Goal: Task Accomplishment & Management: Manage account settings

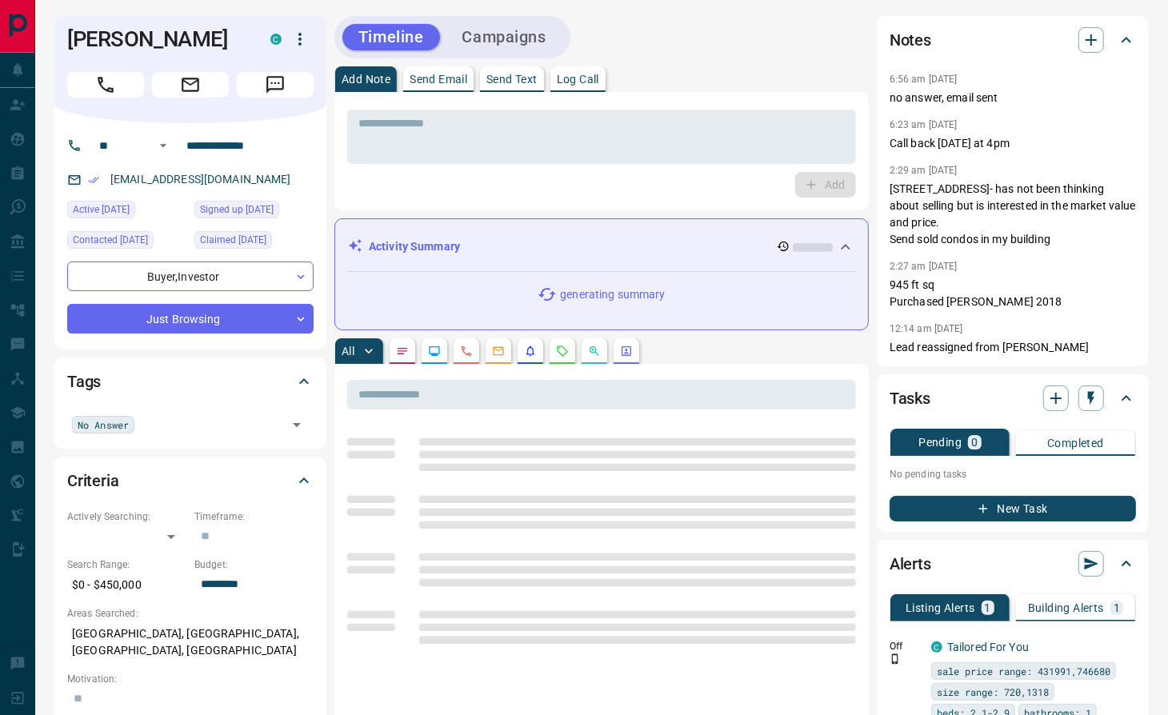
click at [482, 192] on div "Add" at bounding box center [601, 185] width 509 height 26
click at [110, 87] on icon "Call" at bounding box center [105, 84] width 21 height 21
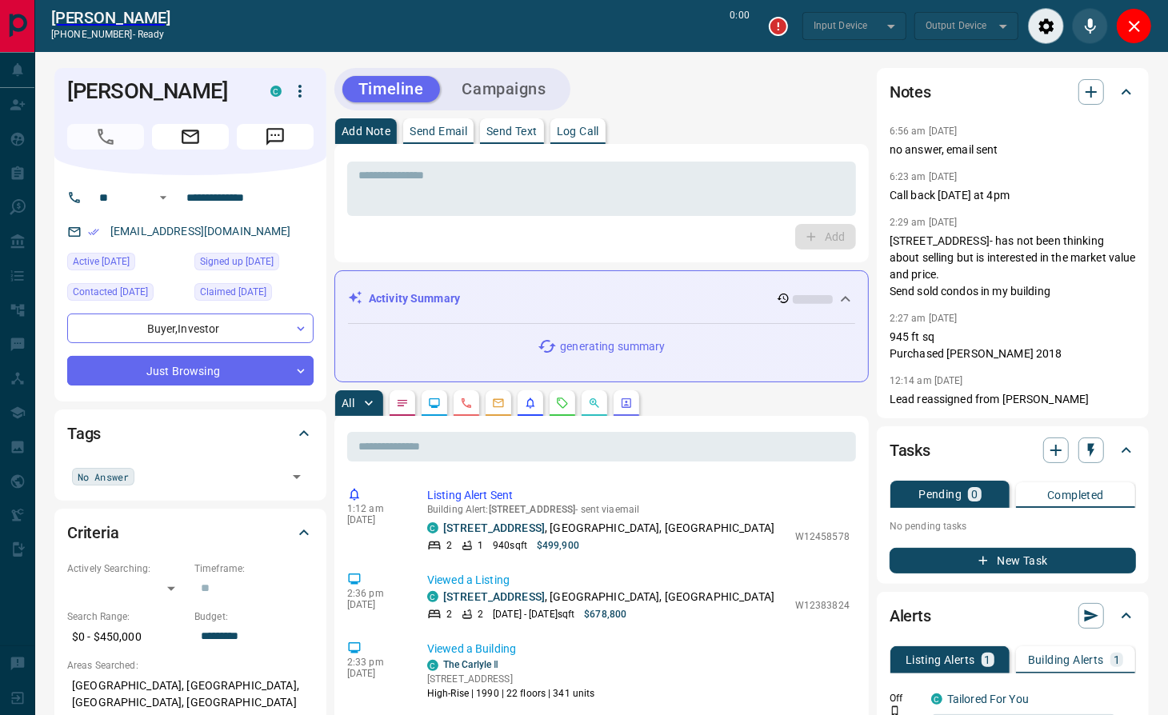
type input "*******"
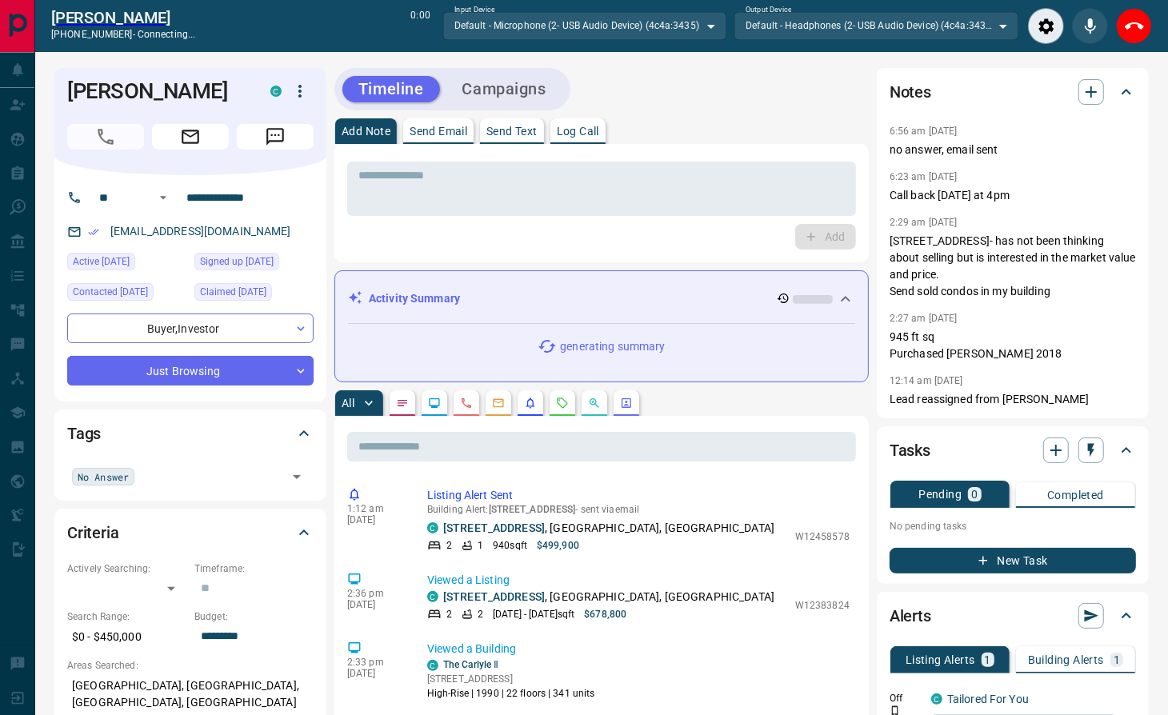
click at [428, 244] on div "Add" at bounding box center [601, 237] width 509 height 26
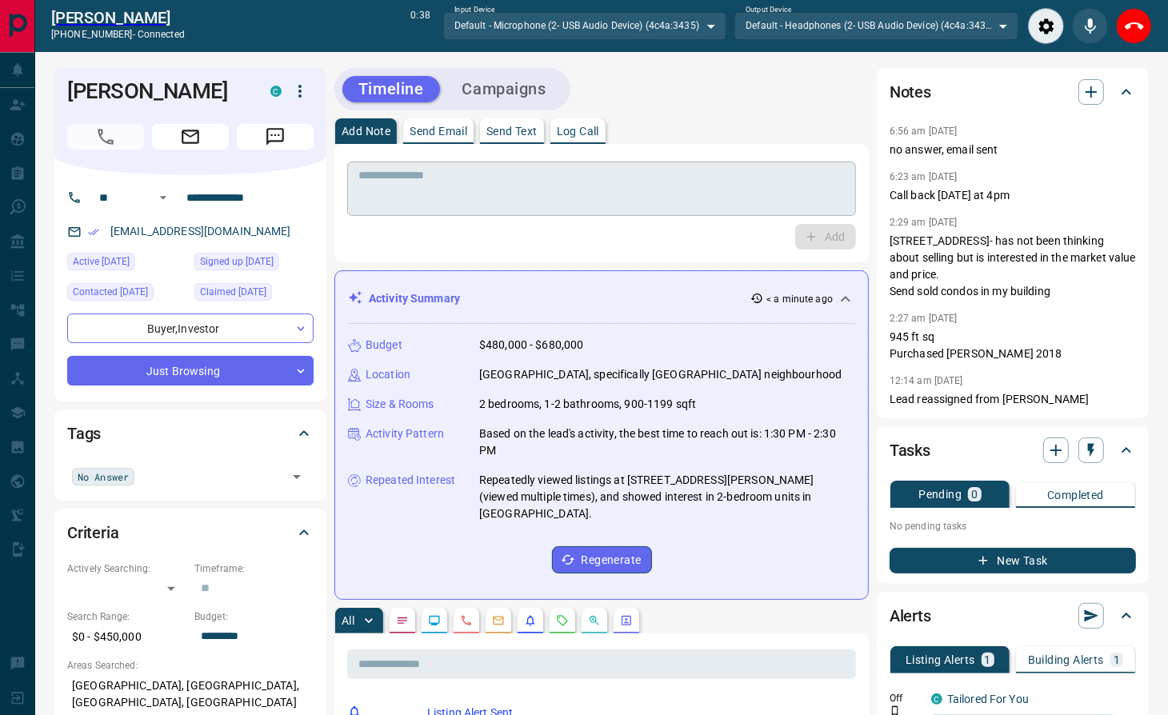
click at [490, 197] on textarea at bounding box center [601, 189] width 486 height 41
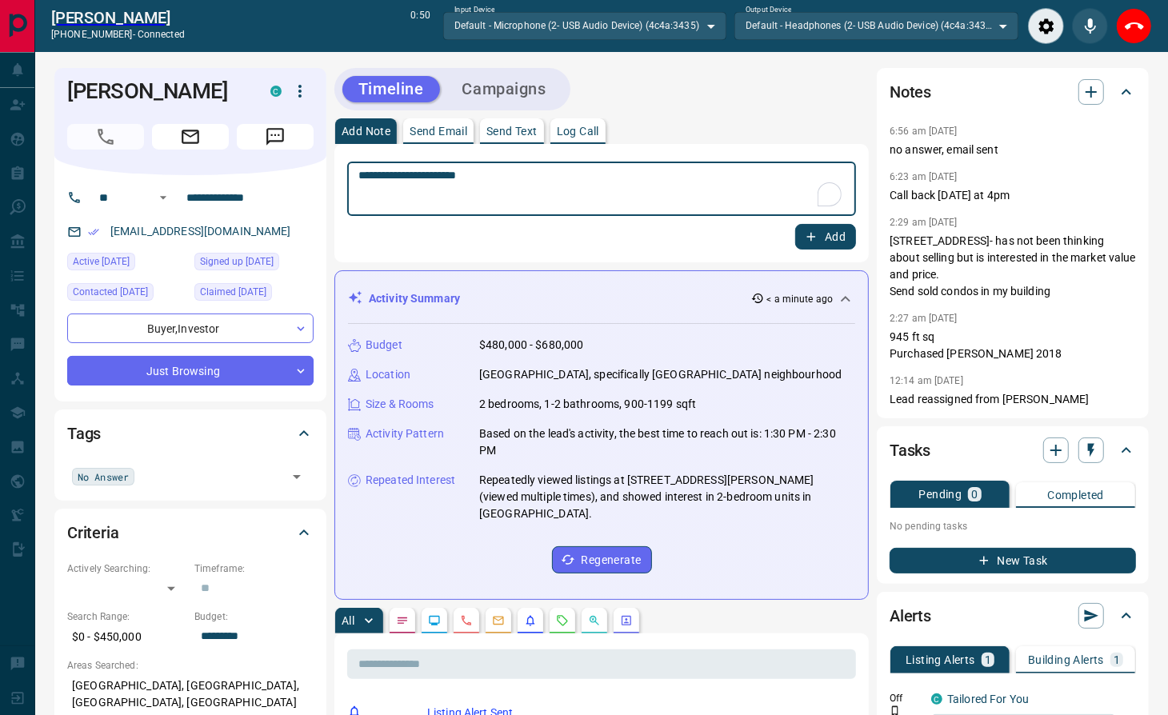
type textarea "**********"
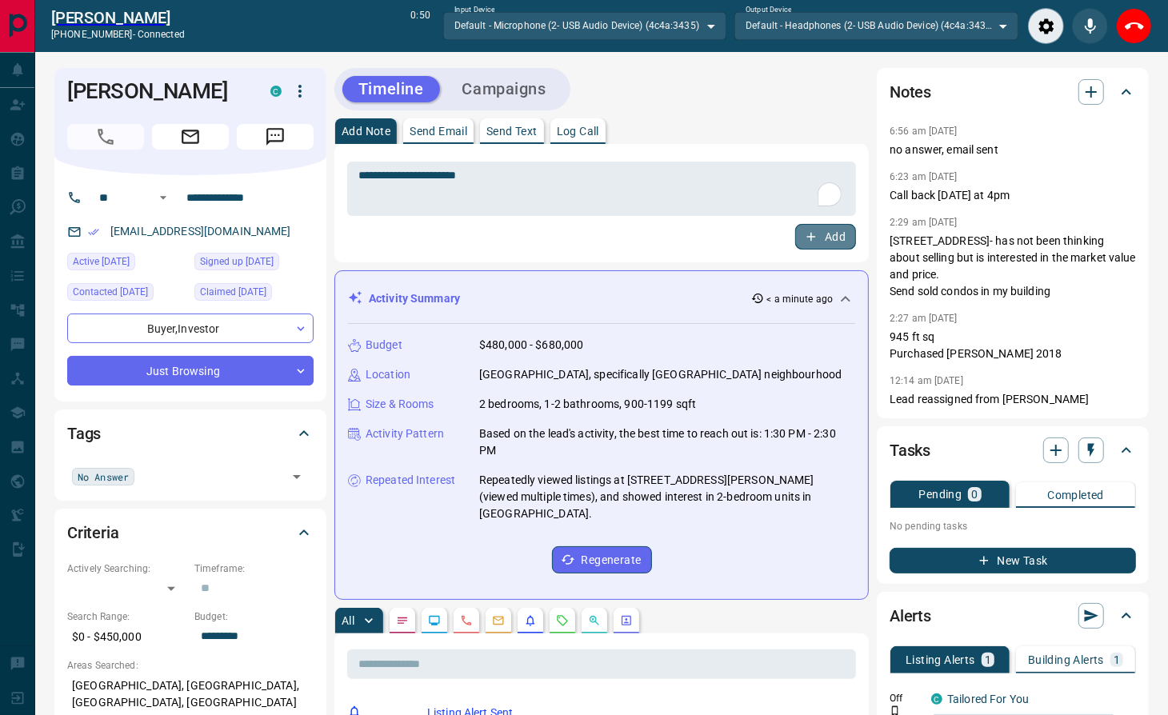
click at [838, 237] on button "Add" at bounding box center [825, 237] width 61 height 26
click at [1125, 26] on icon "End Call" at bounding box center [1134, 25] width 19 height 7
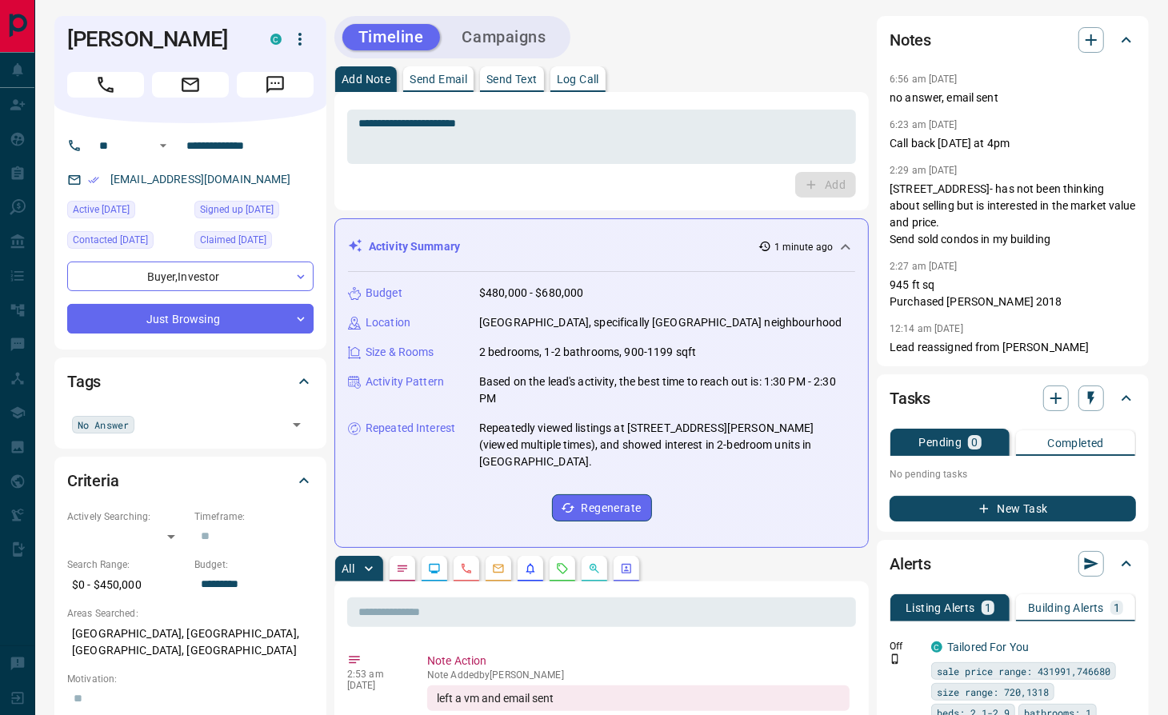
click at [438, 71] on button "Send Email" at bounding box center [438, 79] width 70 height 26
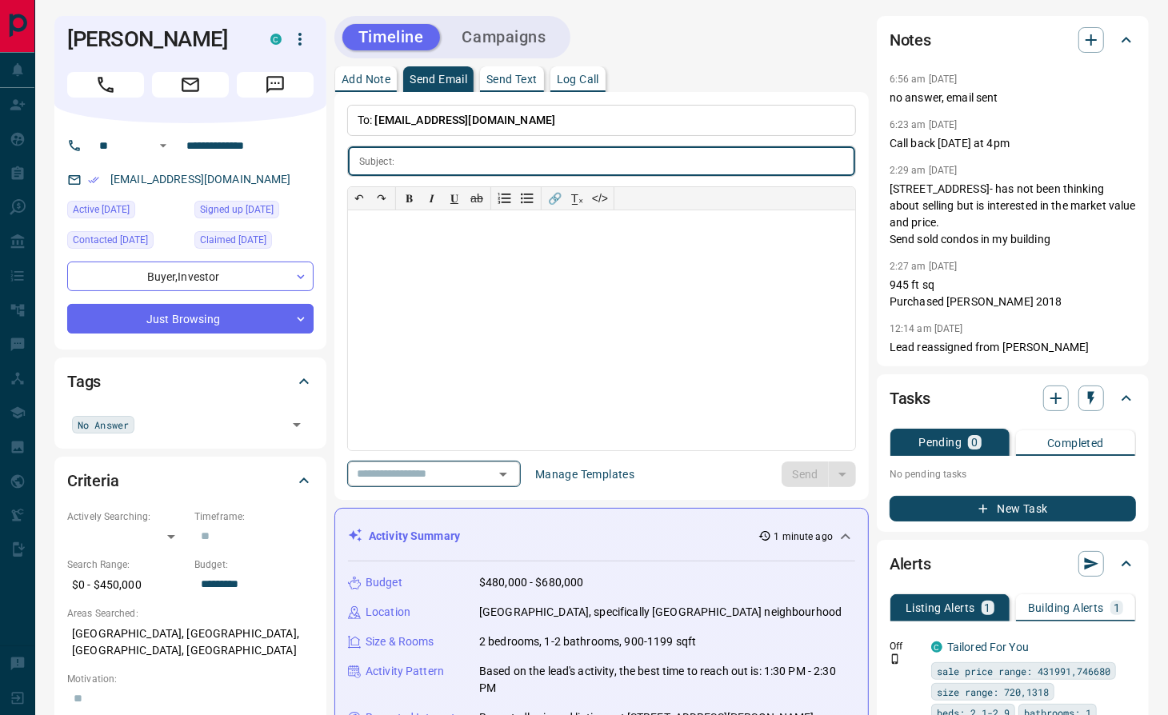
click at [513, 469] on icon "Open" at bounding box center [503, 474] width 19 height 19
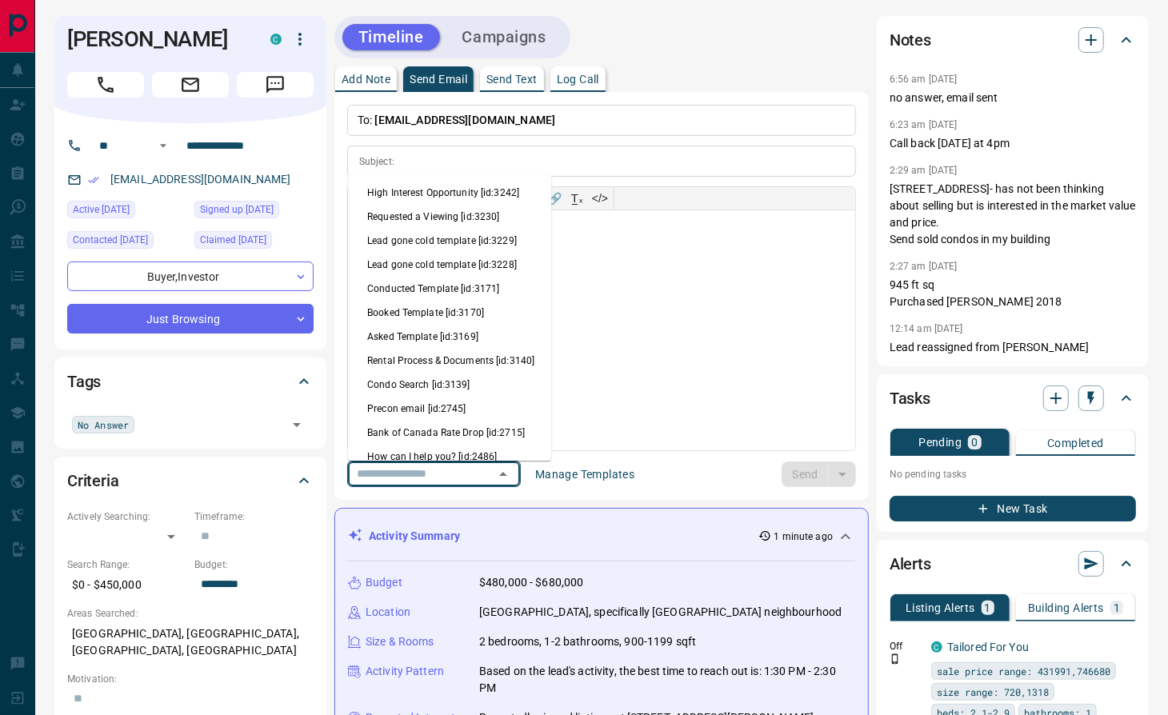
drag, startPoint x: 465, startPoint y: 400, endPoint x: 481, endPoint y: 302, distance: 99.7
click at [466, 397] on li "Condo Search [id:3139]" at bounding box center [449, 386] width 203 height 24
type input "**********"
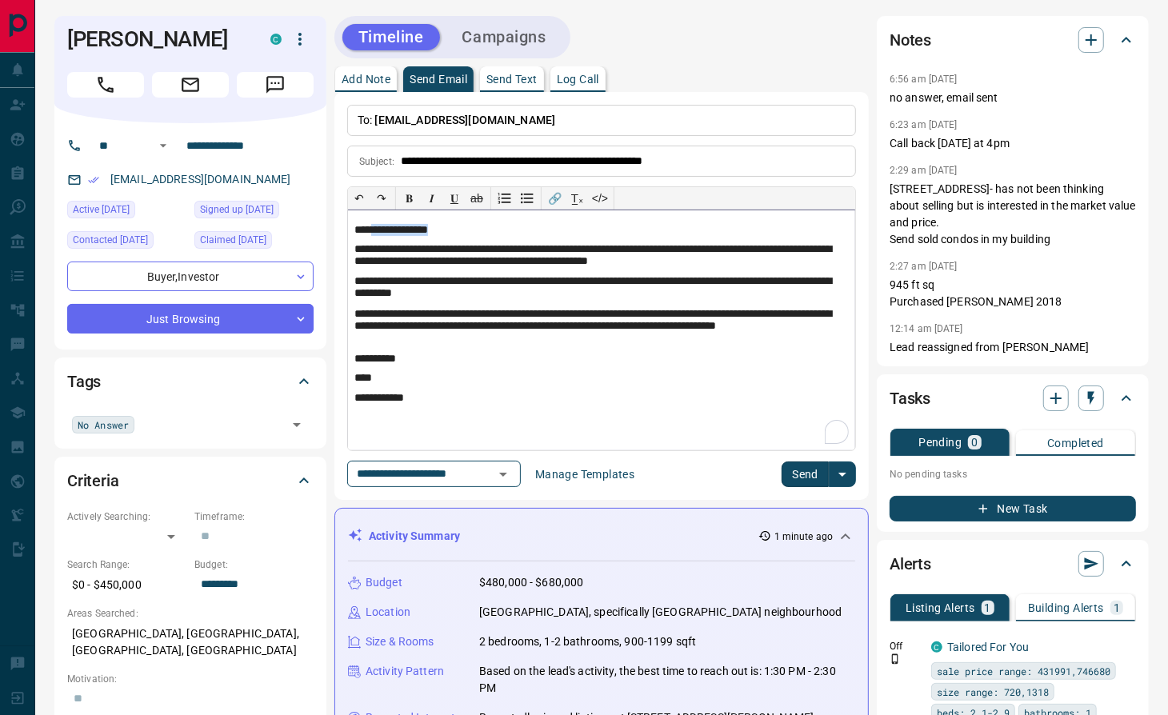
drag, startPoint x: 474, startPoint y: 232, endPoint x: 376, endPoint y: 230, distance: 97.6
click at [376, 230] on p "**********" at bounding box center [601, 230] width 494 height 13
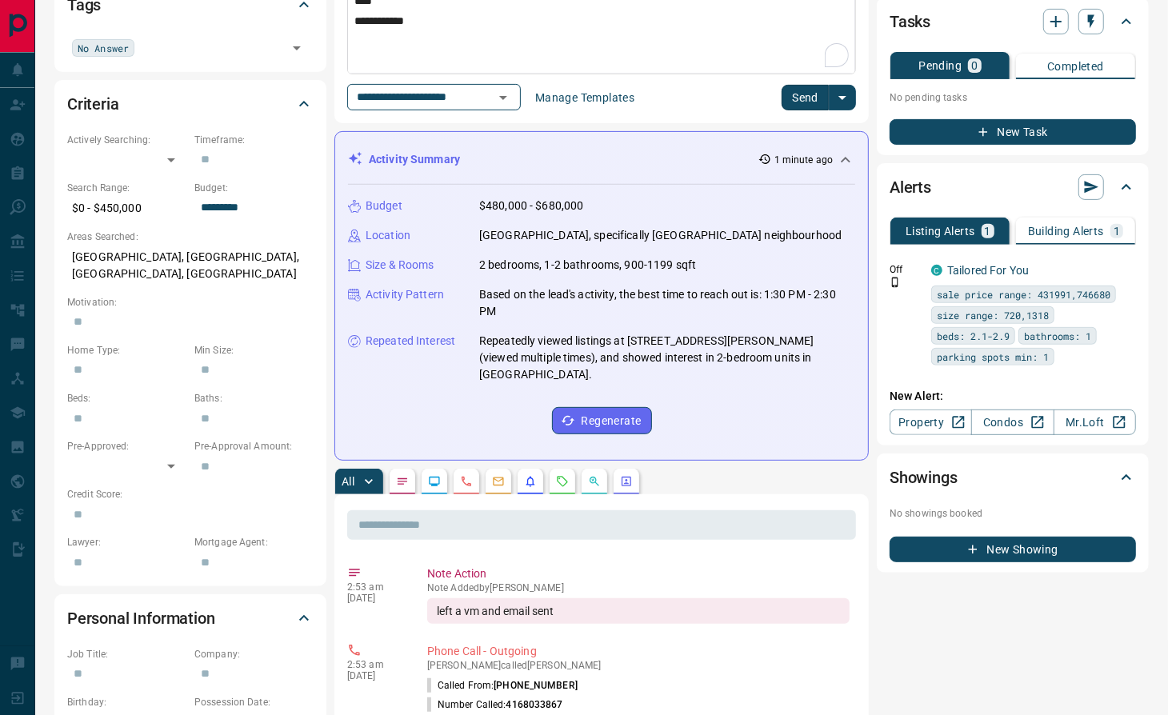
scroll to position [213, 0]
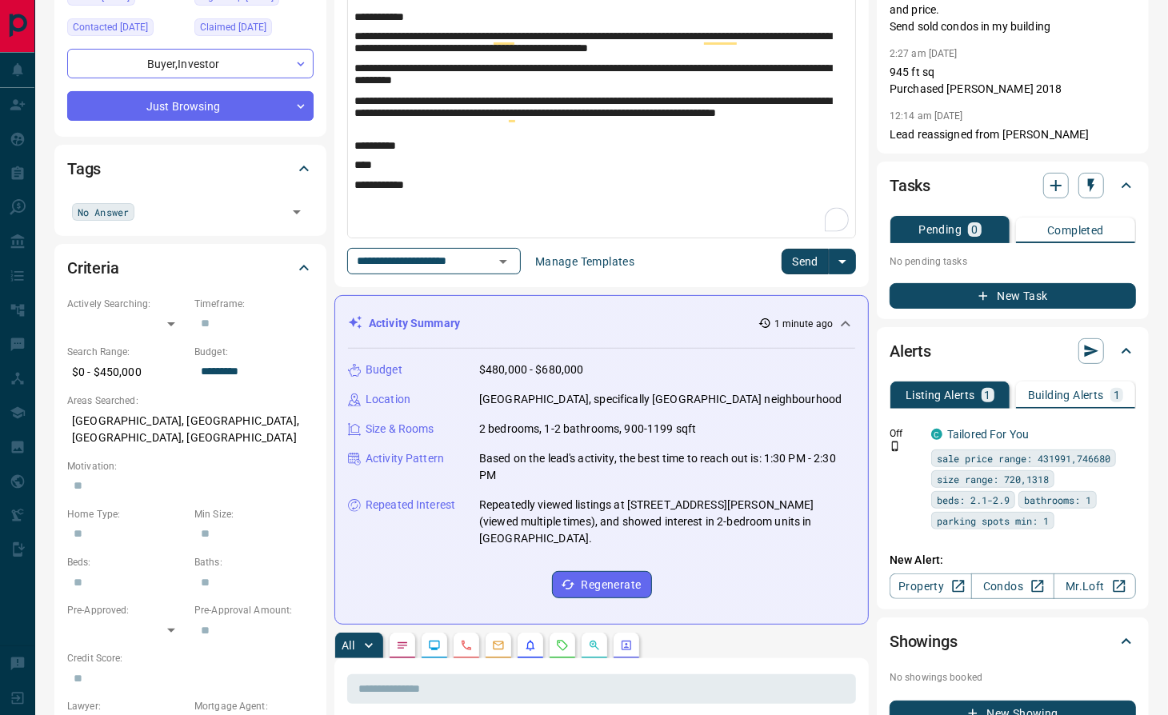
click at [802, 264] on button "Send" at bounding box center [805, 262] width 47 height 26
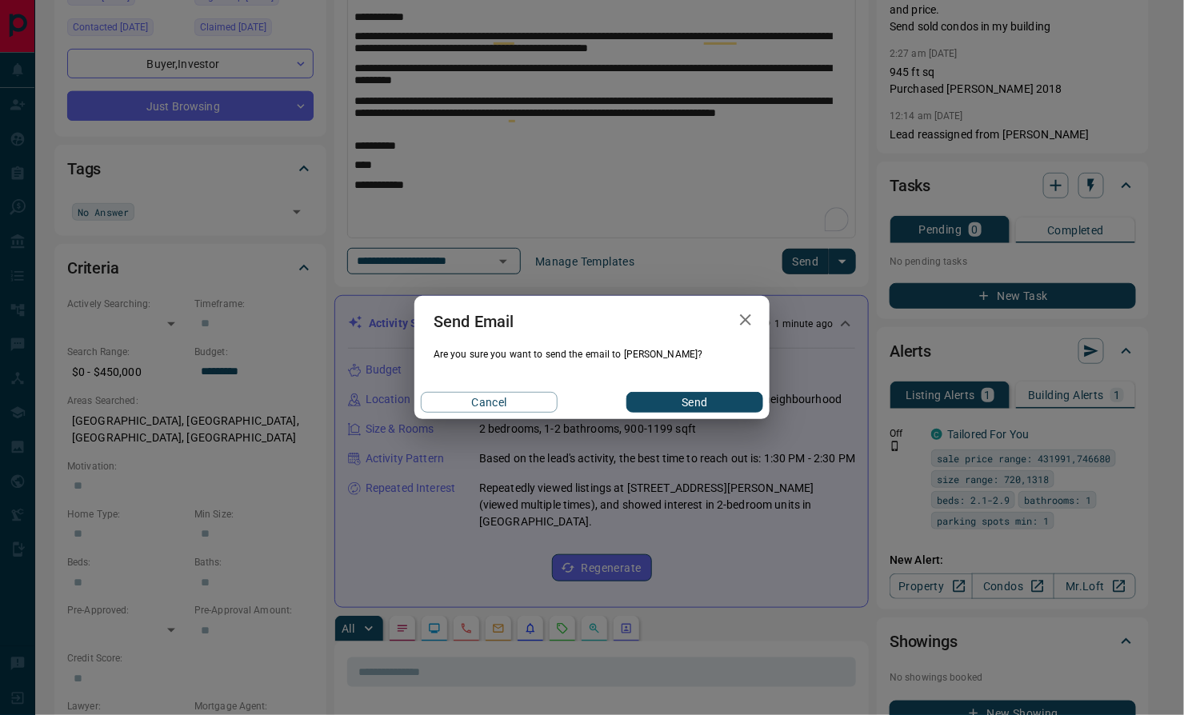
click at [663, 394] on button "Send" at bounding box center [694, 402] width 137 height 21
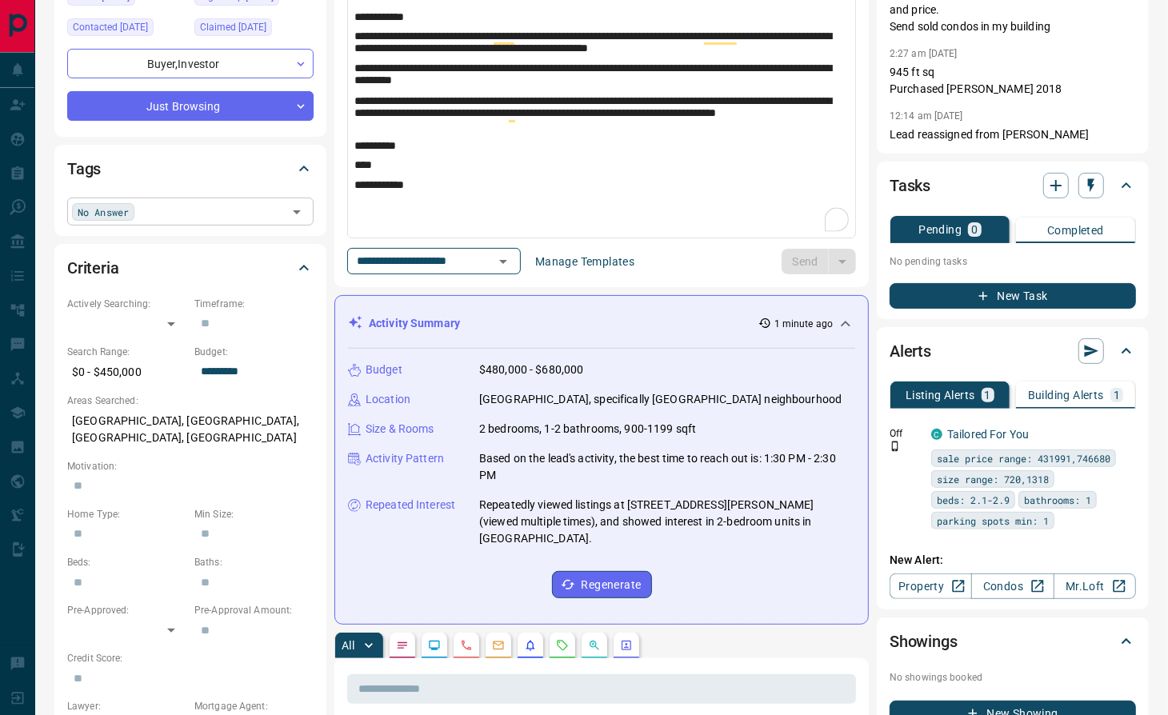
click at [149, 210] on input "text" at bounding box center [210, 211] width 143 height 18
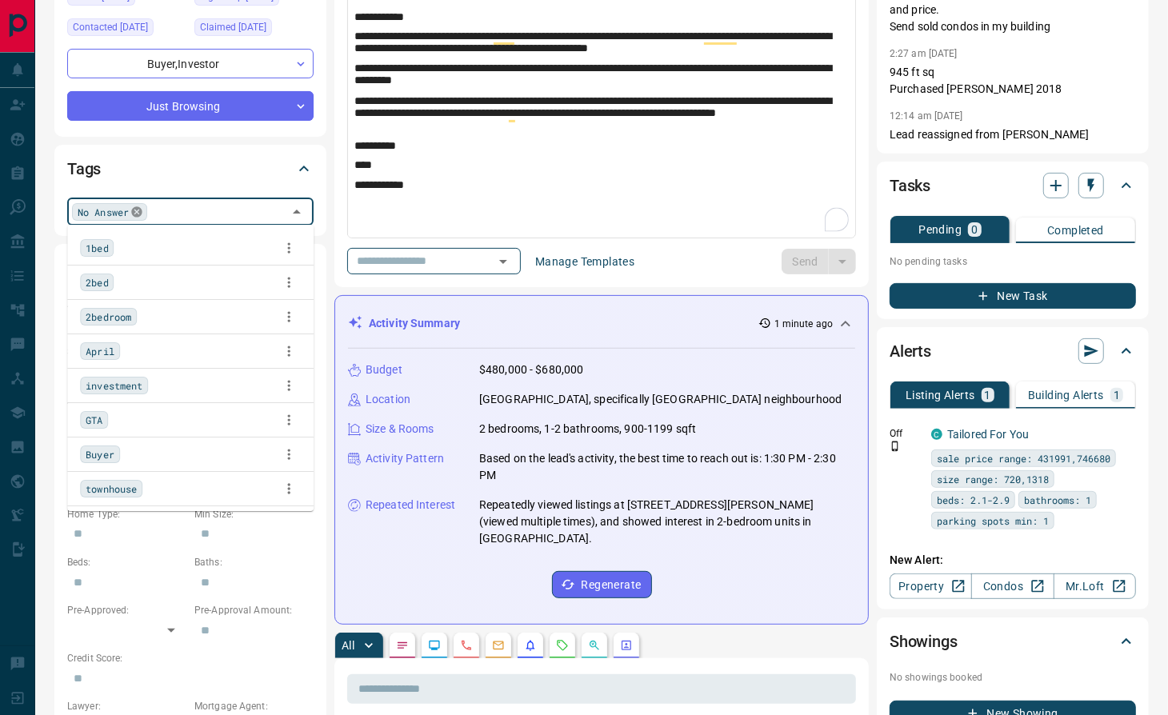
scroll to position [304, 0]
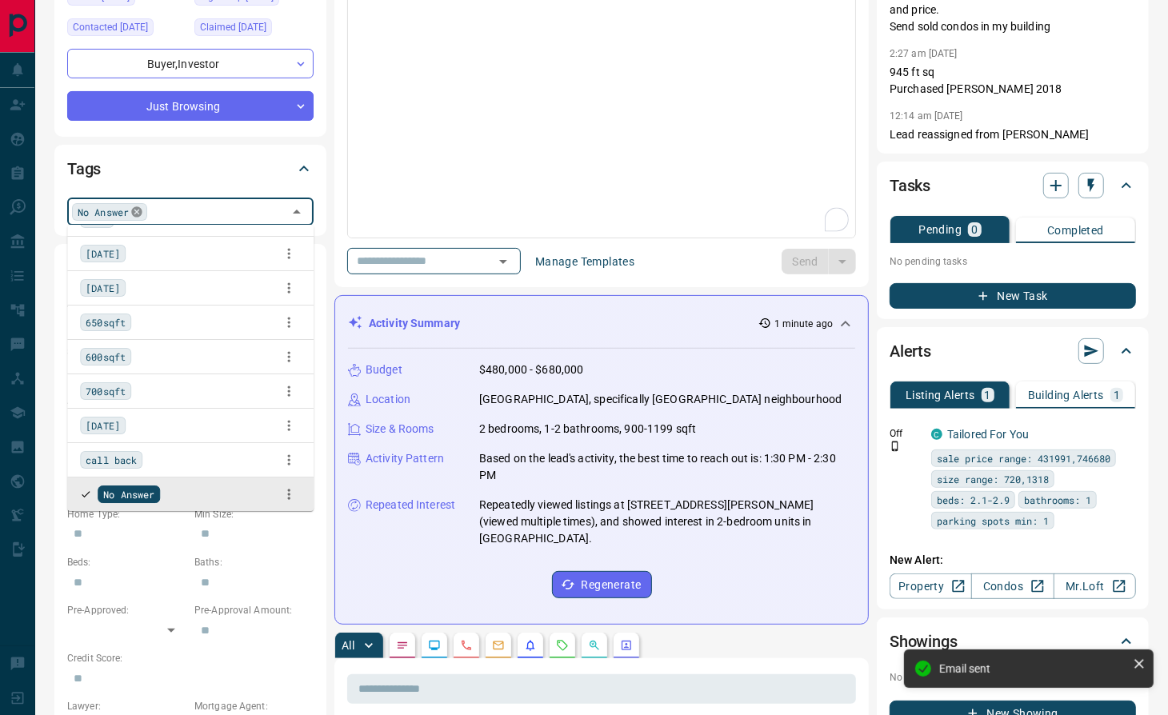
click at [134, 210] on icon at bounding box center [136, 212] width 13 height 13
click at [141, 210] on div "No Answer ​" at bounding box center [190, 211] width 246 height 27
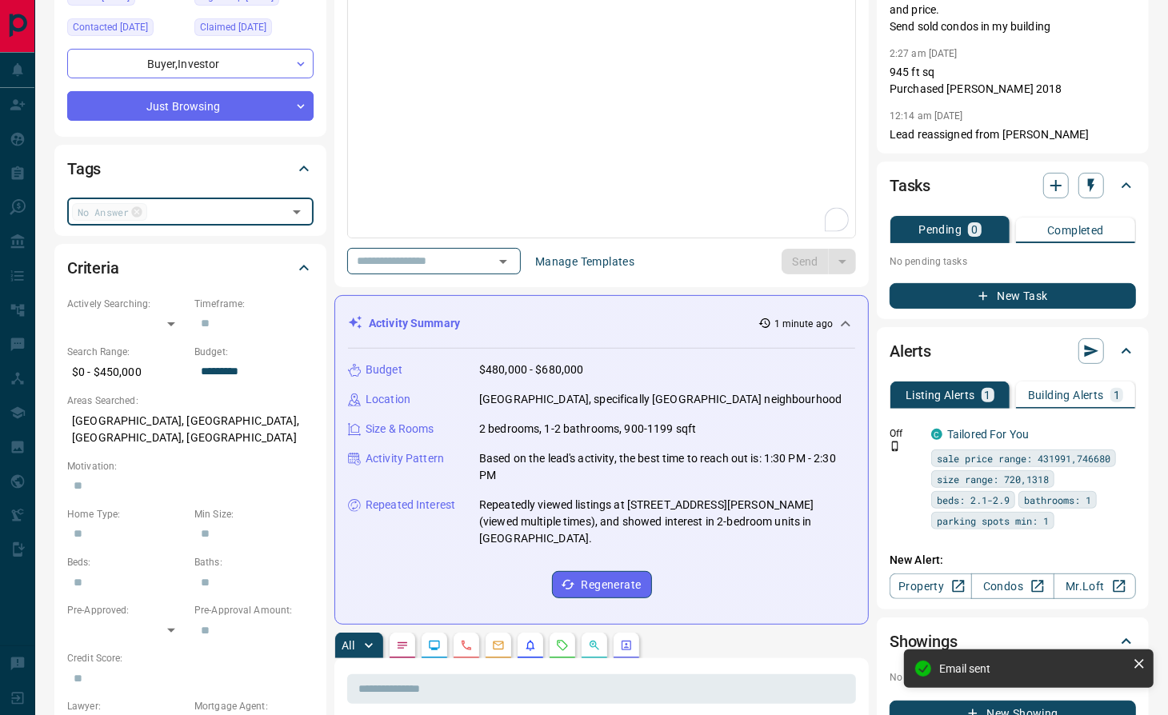
type input "*"
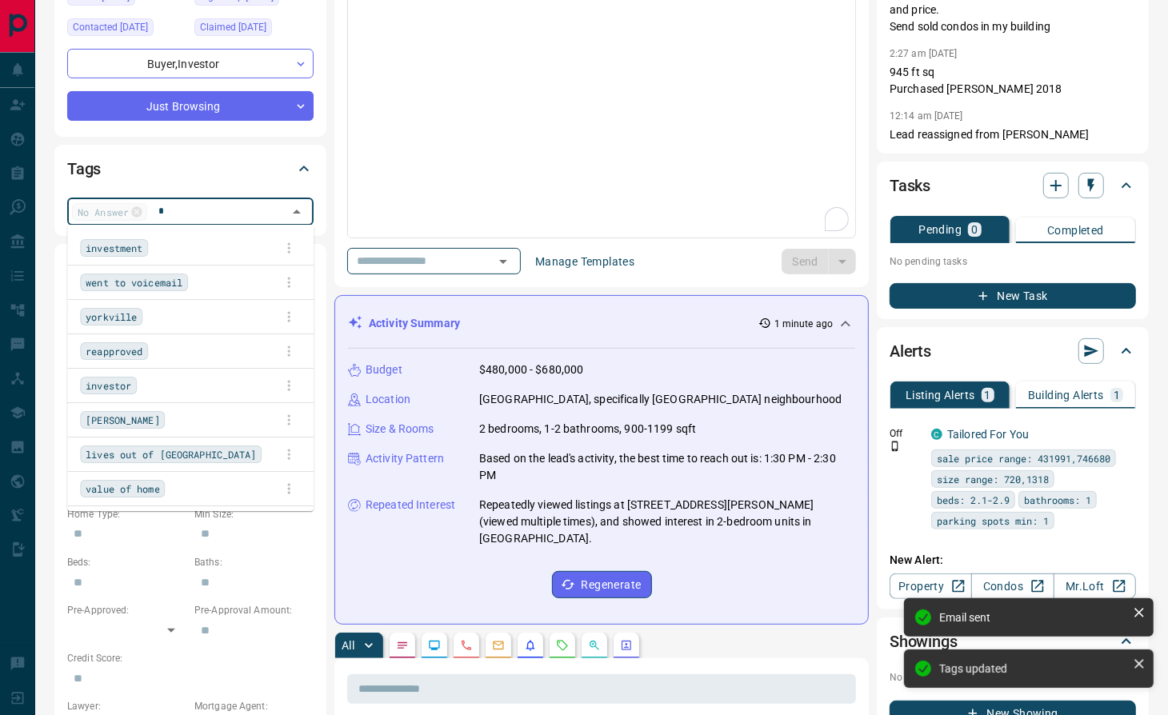
click at [170, 280] on span "went to voicemail" at bounding box center [134, 282] width 97 height 16
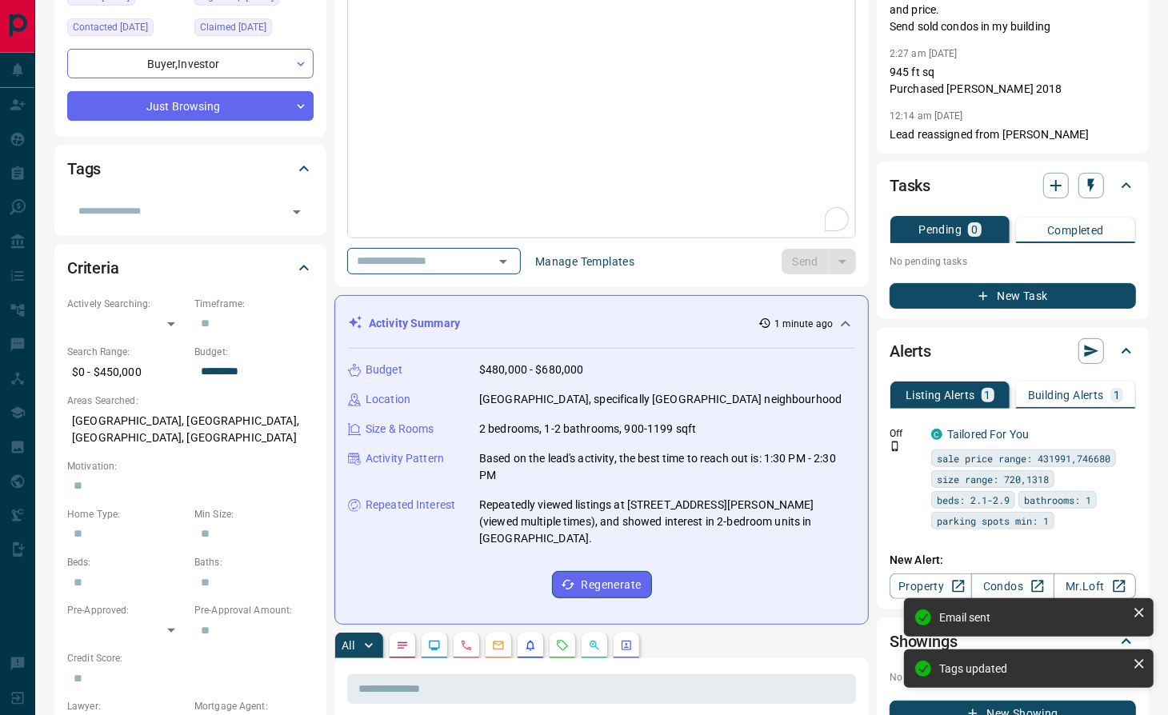
click at [474, 146] on div "To enrich screen reader interactions, please activate Accessibility in Grammarl…" at bounding box center [601, 118] width 507 height 240
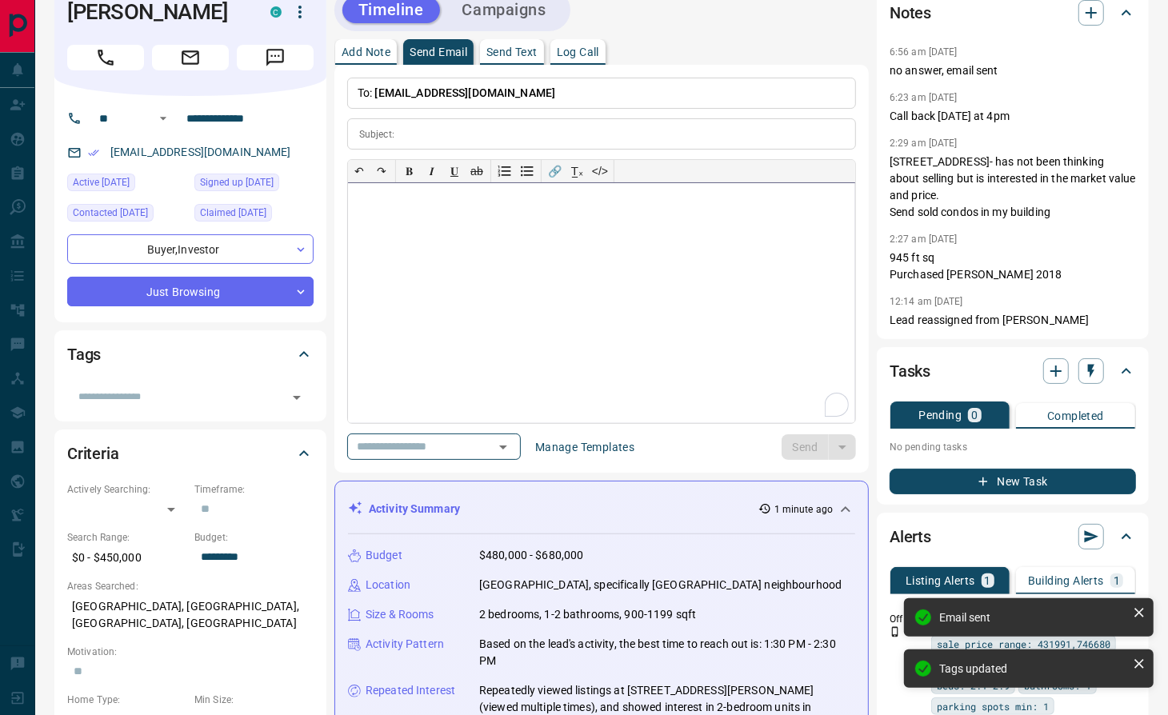
scroll to position [0, 0]
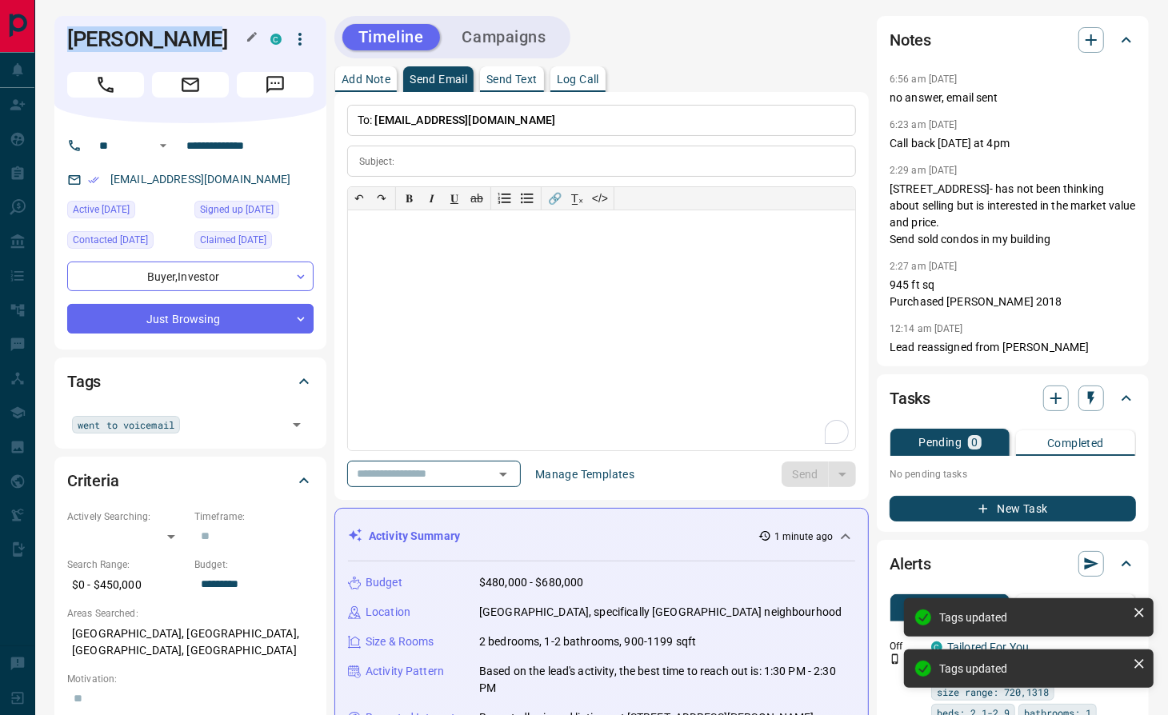
drag, startPoint x: 206, startPoint y: 44, endPoint x: 96, endPoint y: 5, distance: 117.2
click at [72, 42] on h1 "[PERSON_NAME]" at bounding box center [156, 39] width 179 height 26
copy h1 "[PERSON_NAME]"
